Goal: Task Accomplishment & Management: Use online tool/utility

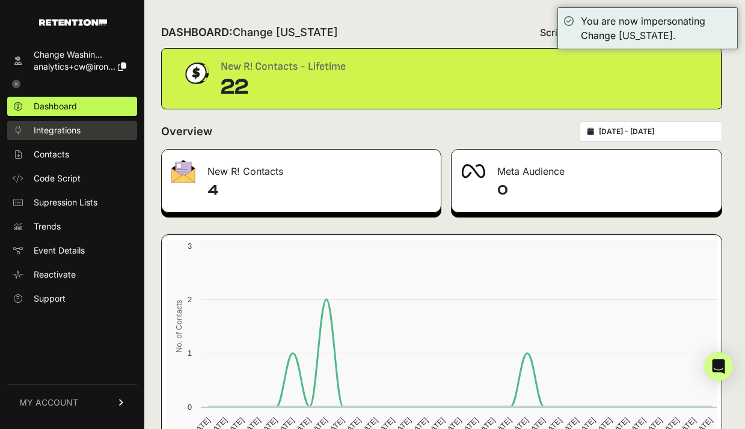
click at [76, 129] on span "Integrations" at bounding box center [57, 130] width 47 height 12
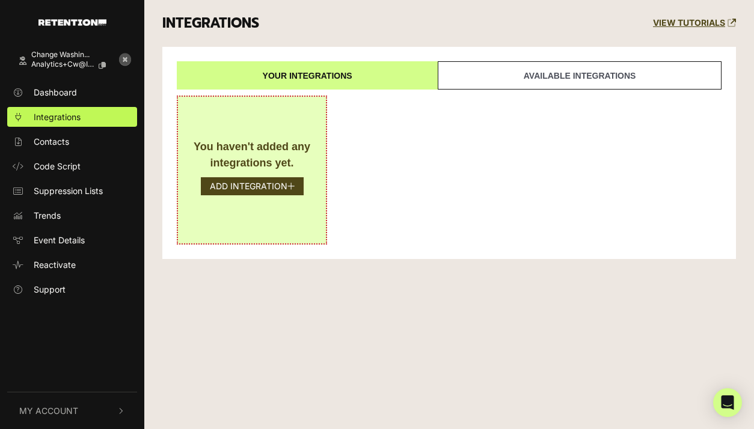
click at [259, 198] on div "You haven't added any integrations yet. ADD INTEGRATION" at bounding box center [252, 170] width 150 height 149
click at [262, 186] on button "ADD INTEGRATION" at bounding box center [252, 186] width 103 height 18
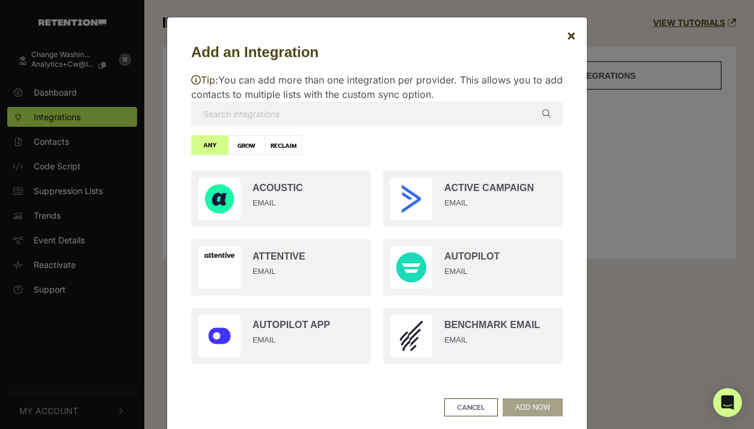
click at [289, 105] on input "text" at bounding box center [377, 114] width 372 height 24
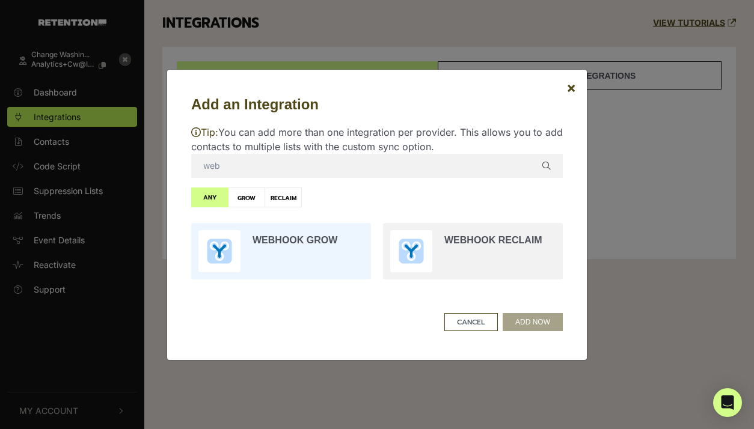
type input "web"
click at [253, 245] on input "radio" at bounding box center [281, 251] width 192 height 69
radio input "true"
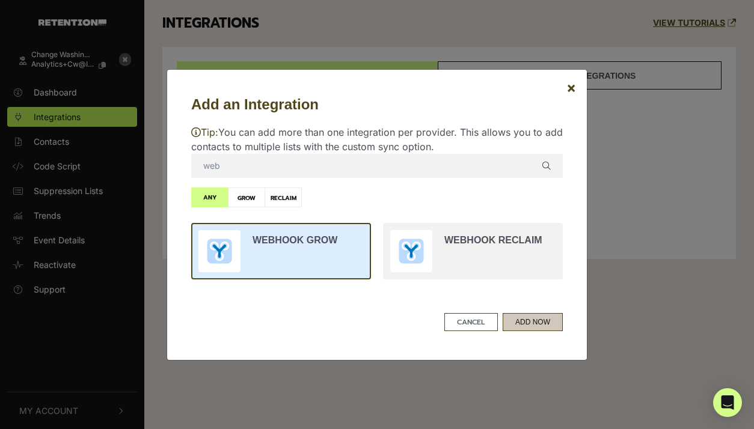
click at [515, 325] on button "ADD NOW" at bounding box center [533, 322] width 60 height 18
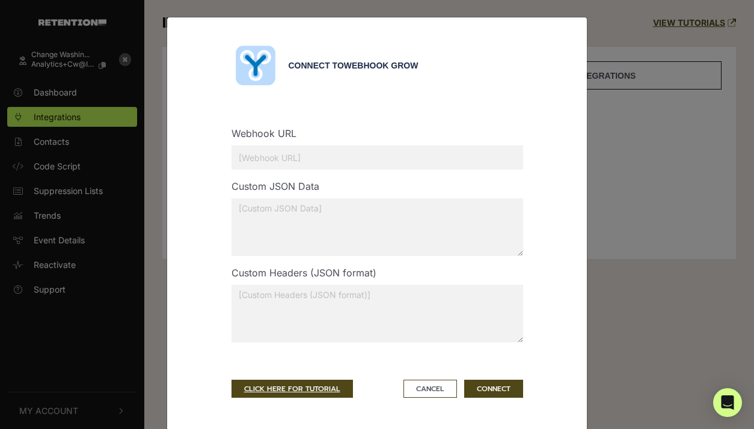
click at [330, 162] on input "text" at bounding box center [378, 158] width 292 height 24
paste input "https://pikwoxhq3k.execute-api.us-east-1.amazonaws.com/Prod/retention/collect"
type input "https://pikwoxhq3k.execute-api.us-east-1.amazonaws.com/Prod/retention/collect"
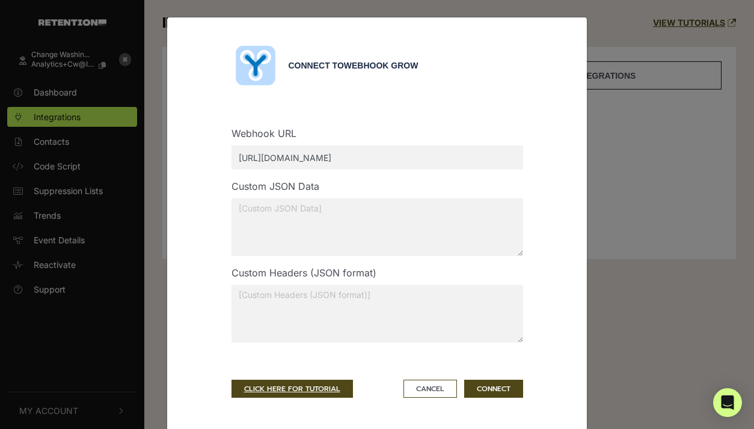
click at [308, 221] on textarea at bounding box center [378, 227] width 292 height 58
paste textarea "{"gizmo":{"client":"F42-CW","key":"z3kb3iiuroko"}}"
type textarea "{"gizmo":{"client":"F42-CW","key":"z3kb3iiuroko"}}"
click at [488, 391] on button "CONNECT" at bounding box center [493, 389] width 59 height 18
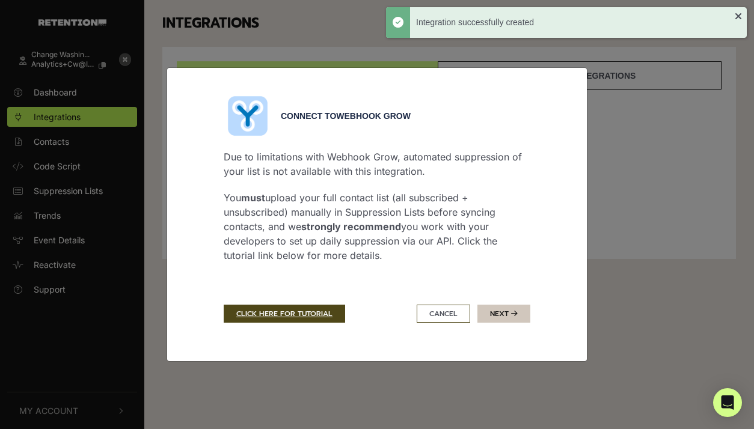
click at [501, 318] on button "Next" at bounding box center [503, 314] width 53 height 18
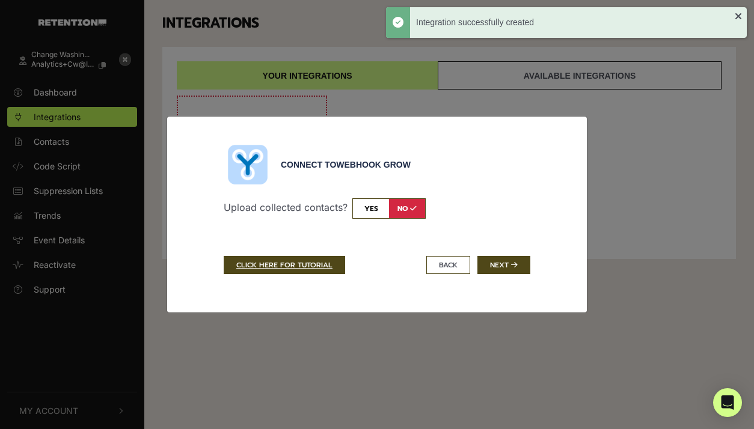
click at [379, 212] on input "checkbox" at bounding box center [388, 208] width 73 height 20
checkbox input "true"
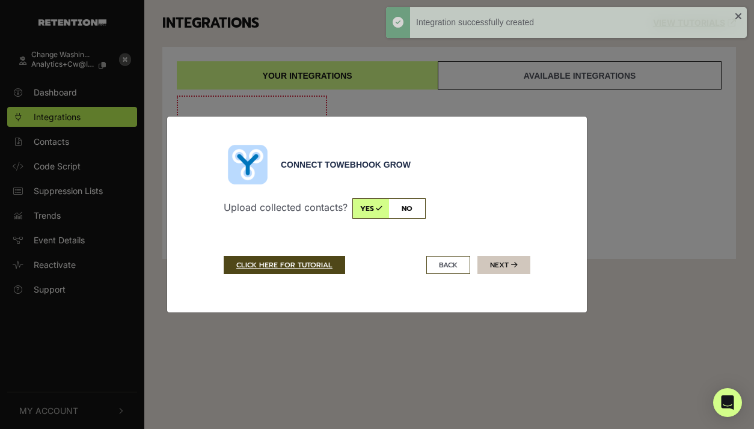
click at [507, 266] on button "Next" at bounding box center [503, 265] width 53 height 18
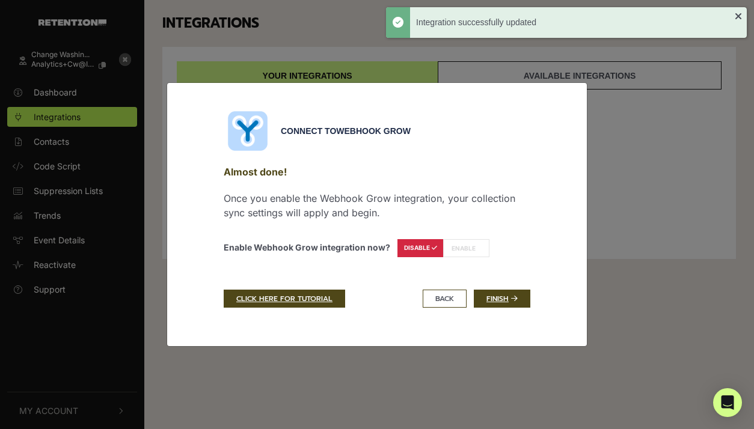
click at [450, 250] on label "ENABLE" at bounding box center [466, 248] width 46 height 18
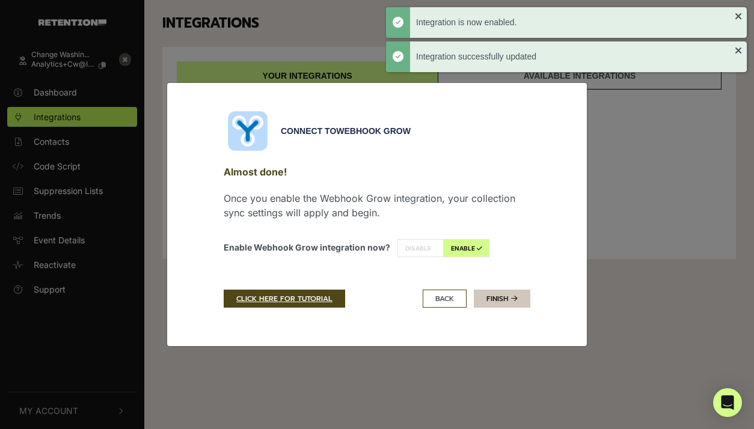
click at [497, 298] on link "Finish" at bounding box center [502, 299] width 57 height 18
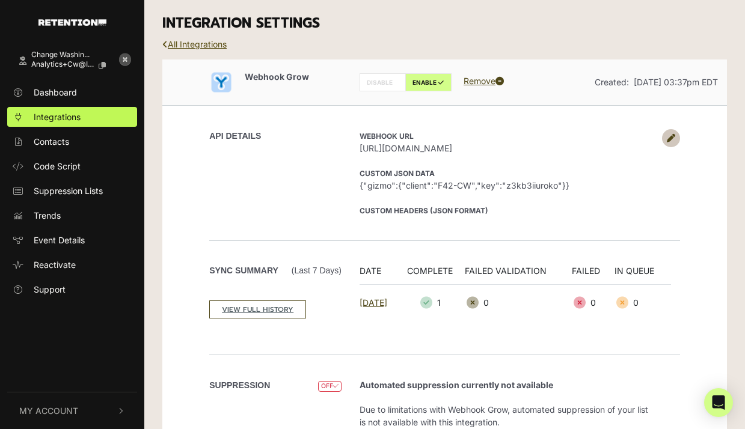
click at [212, 40] on link "All Integrations" at bounding box center [194, 44] width 64 height 10
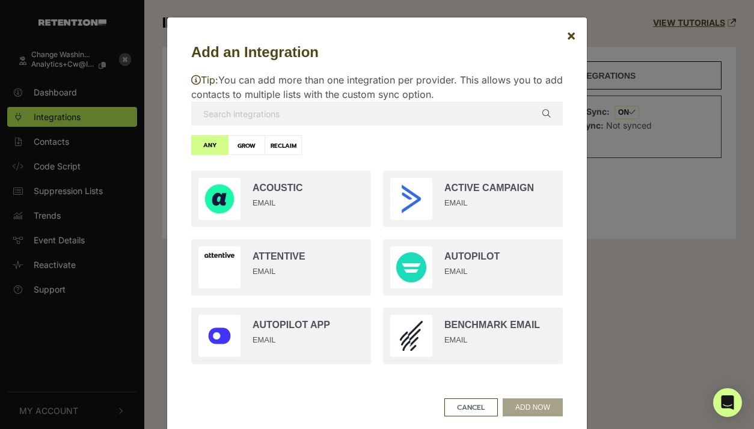
click at [286, 114] on input "text" at bounding box center [377, 114] width 372 height 24
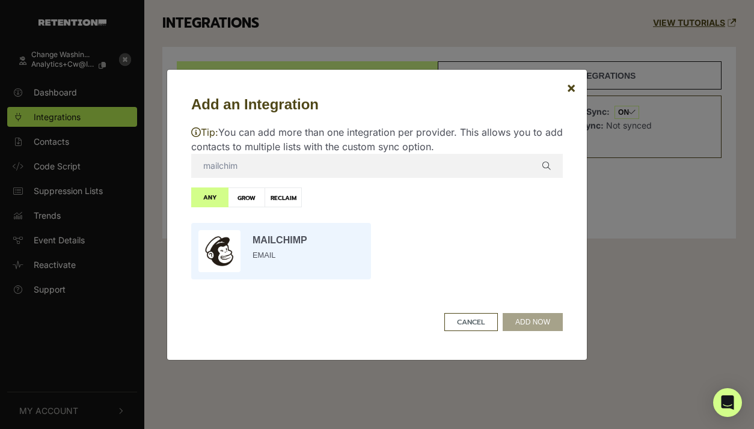
type input "mailchim"
click at [272, 236] on input "radio" at bounding box center [281, 251] width 192 height 69
radio input "true"
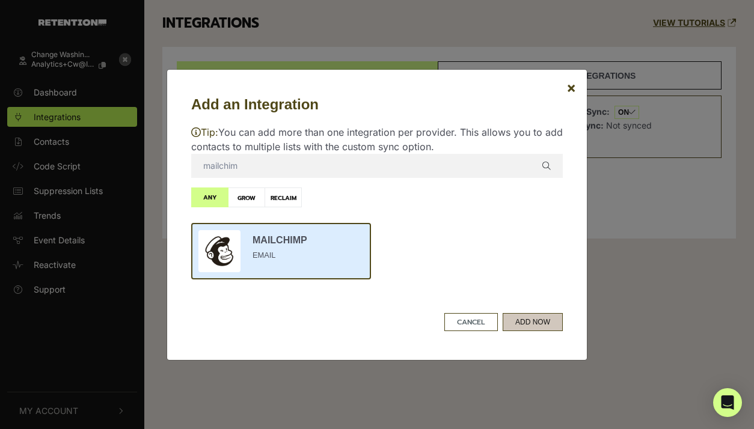
click at [526, 321] on button "ADD NOW" at bounding box center [533, 322] width 60 height 18
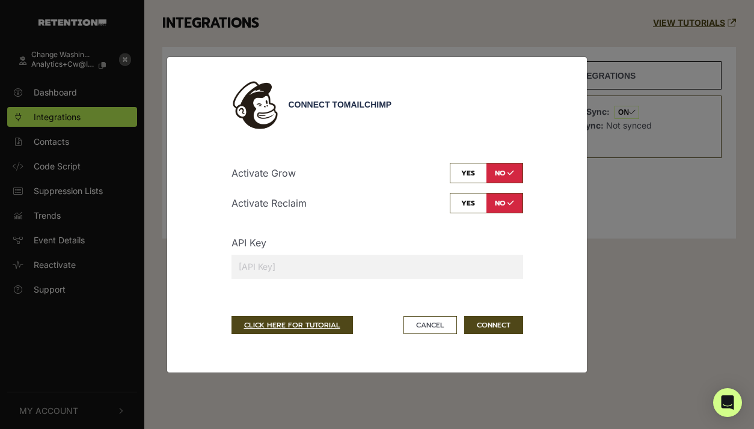
click at [398, 280] on div "API Key" at bounding box center [378, 262] width 310 height 53
click at [342, 264] on input "text" at bounding box center [378, 267] width 292 height 24
paste input "0cfbe1d4c9c71071fd18afeeed9e7921-us11"
type input "0cfbe1d4c9c71071fd18afeeed9e7921-us11"
click at [498, 328] on button "CONNECT" at bounding box center [493, 325] width 59 height 18
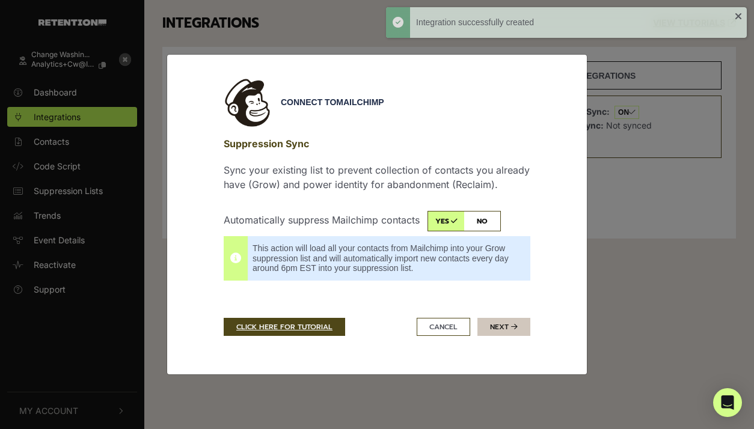
click at [499, 324] on button "Next" at bounding box center [503, 327] width 53 height 18
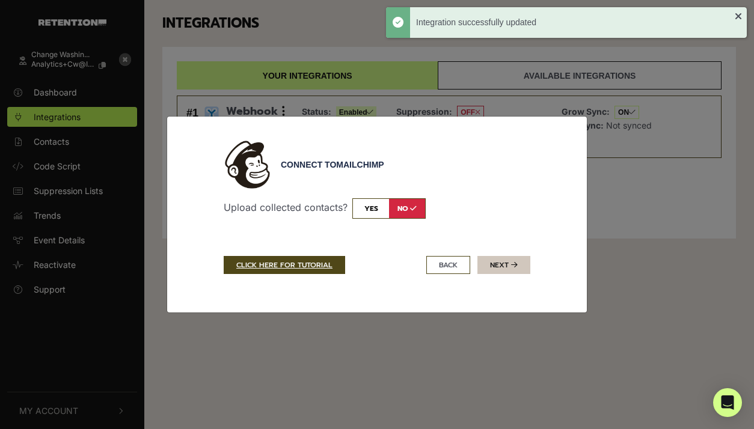
click at [497, 270] on button "Next" at bounding box center [503, 265] width 53 height 18
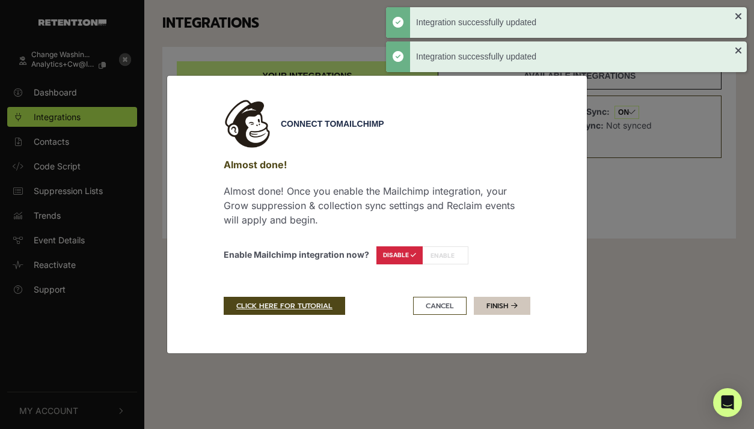
click at [505, 308] on link "Finish" at bounding box center [502, 306] width 57 height 18
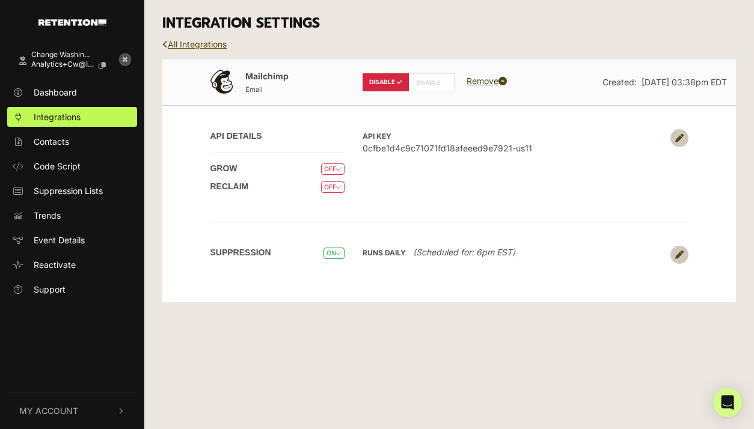
click at [201, 44] on link "All Integrations" at bounding box center [194, 44] width 64 height 10
